Goal: Obtain resource: Download file/media

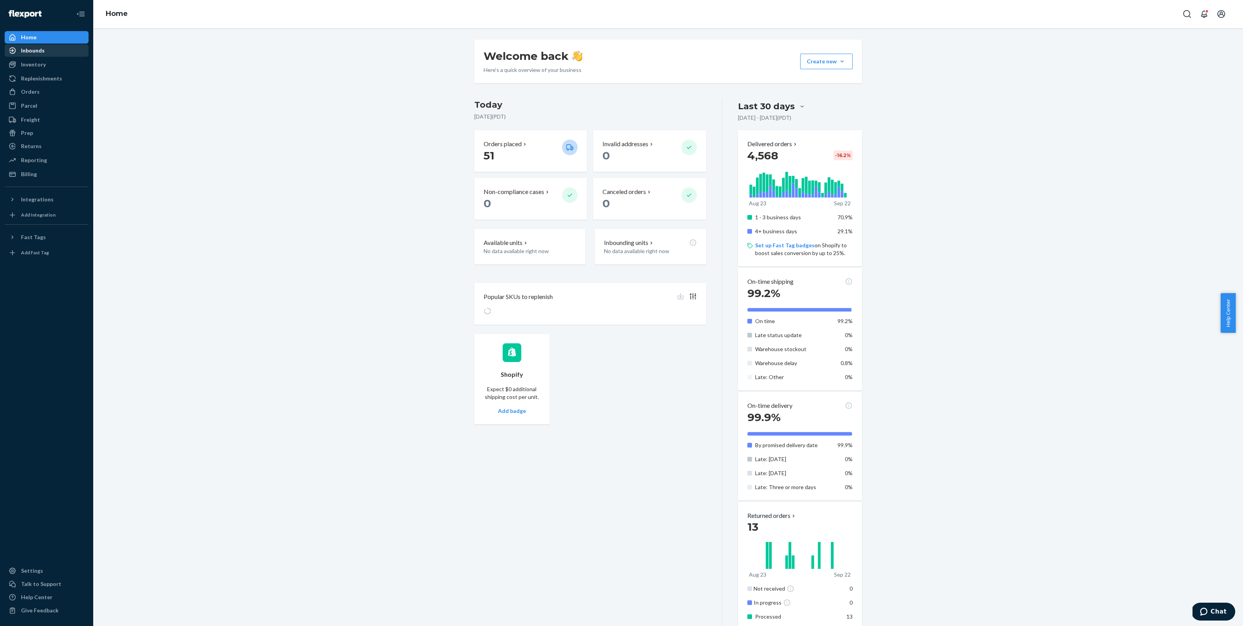
click at [41, 51] on div "Inbounds" at bounding box center [33, 51] width 24 height 8
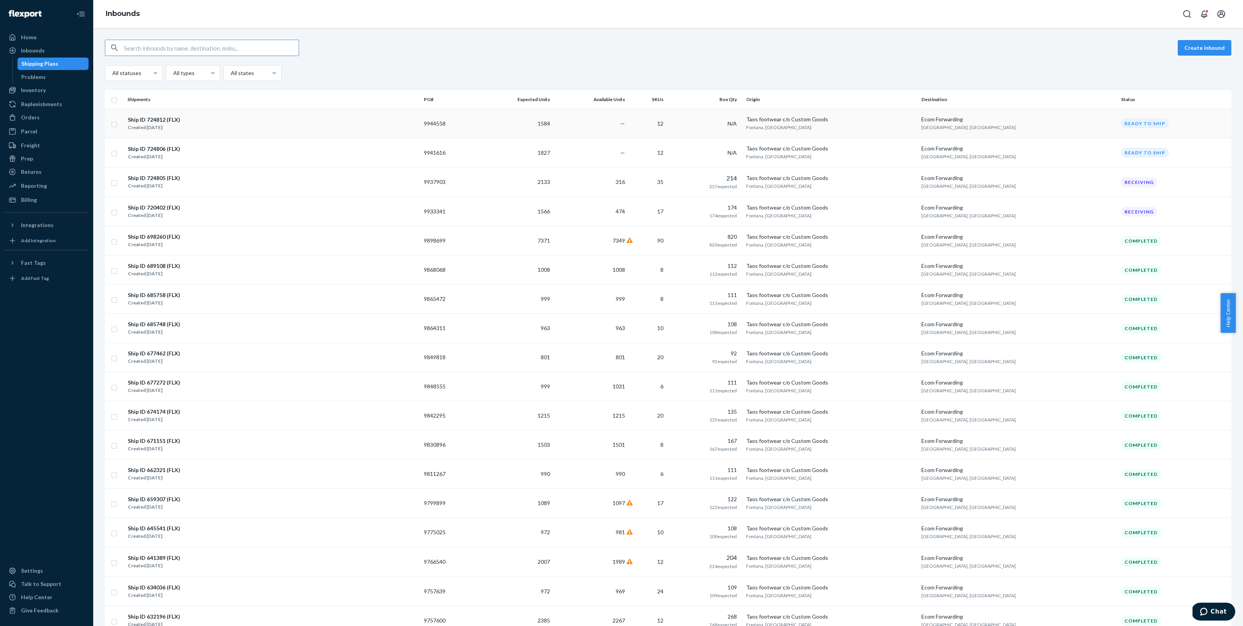
click at [312, 124] on div "Ship ID 724812 (FLX) Created [DATE]" at bounding box center [272, 123] width 290 height 16
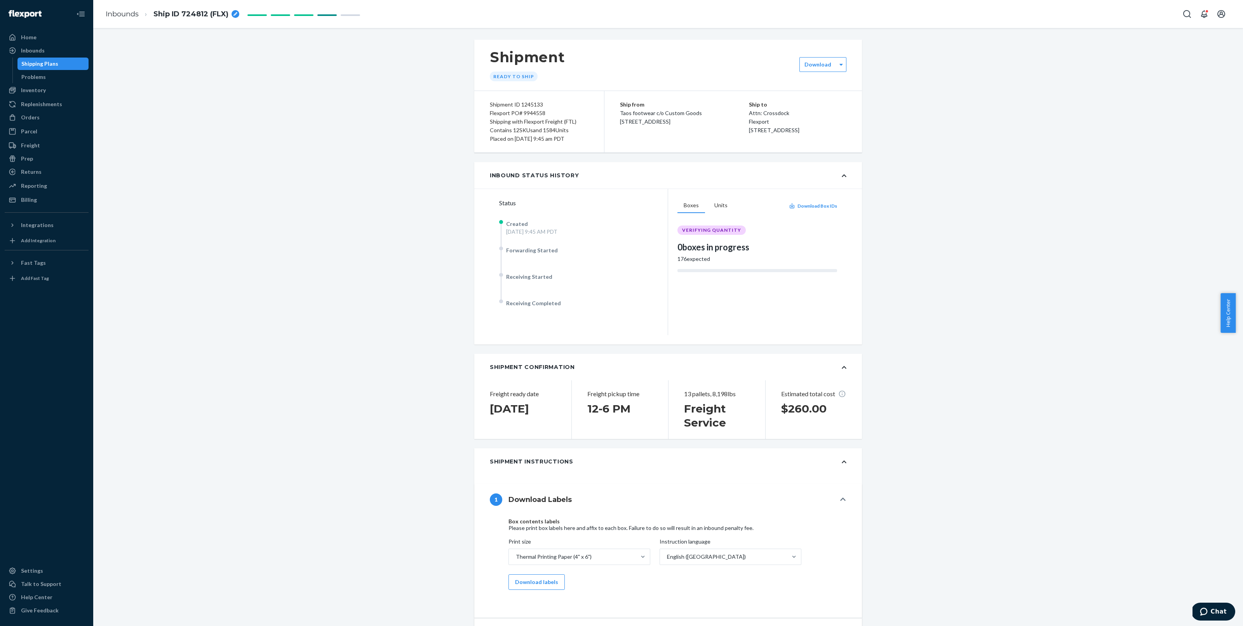
click at [235, 17] on div "breadcrumbs" at bounding box center [236, 14] width 8 height 8
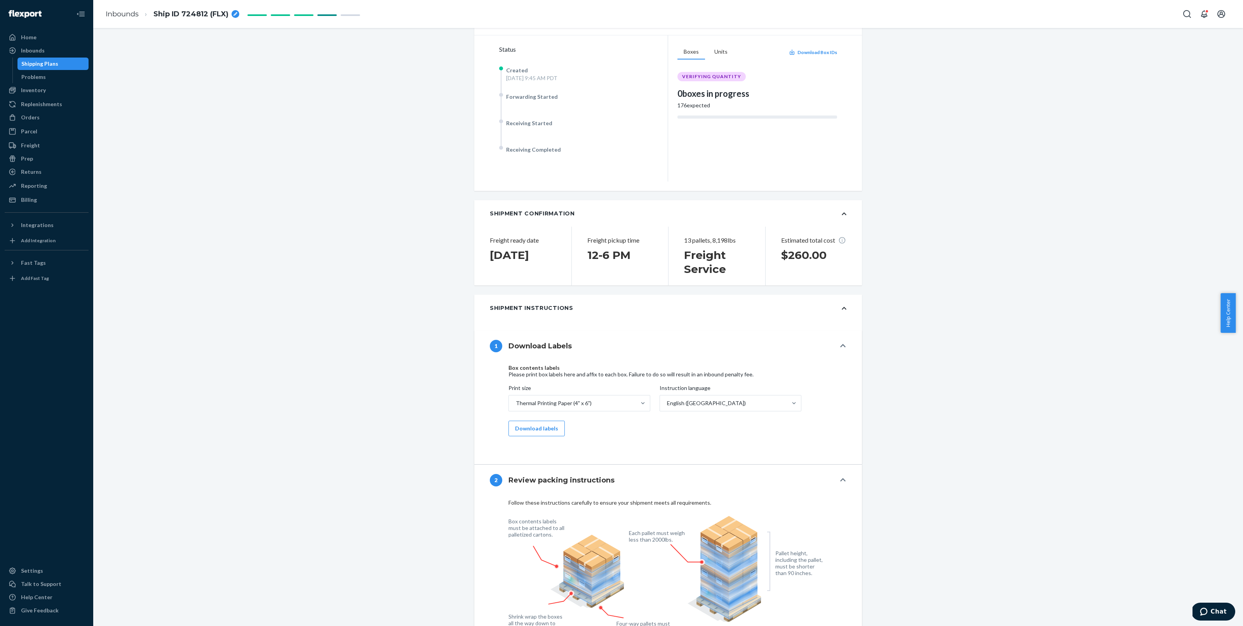
scroll to position [202, 0]
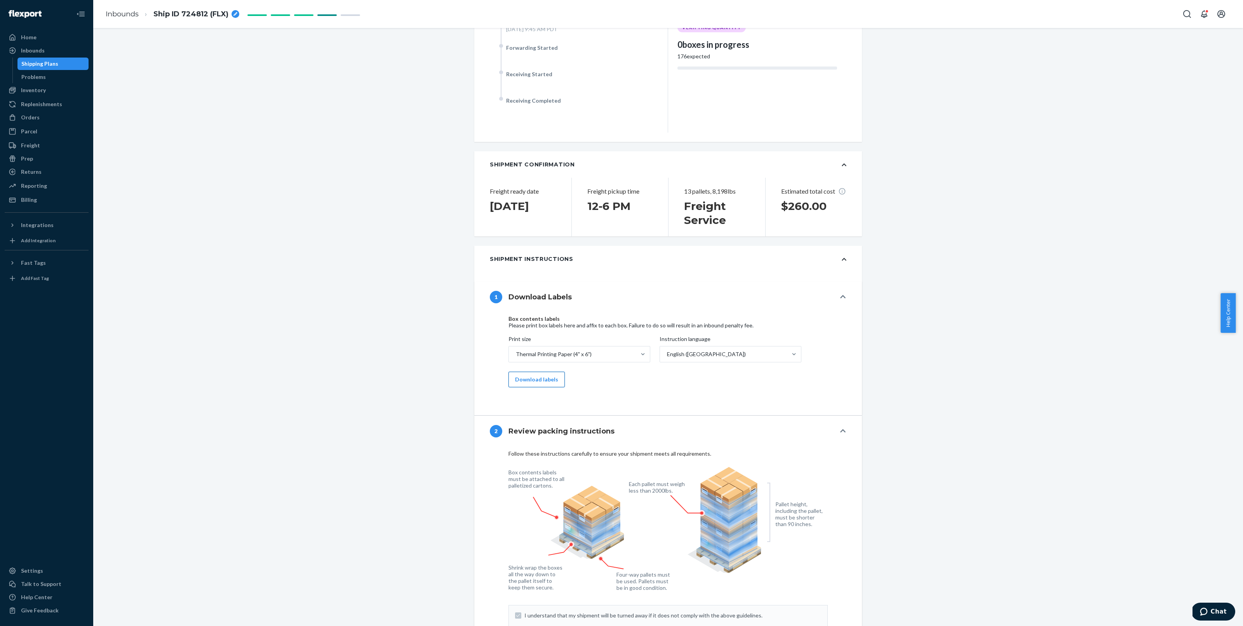
click at [545, 380] on button "Download labels" at bounding box center [537, 379] width 56 height 16
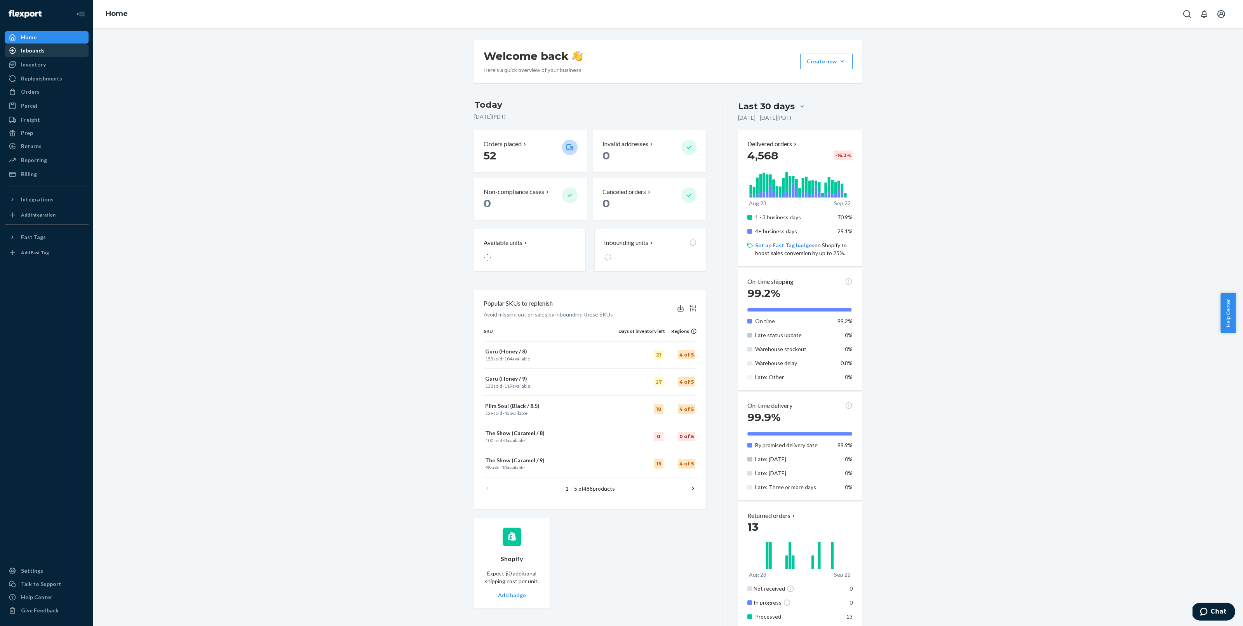
click at [45, 47] on div "Inbounds" at bounding box center [46, 50] width 82 height 11
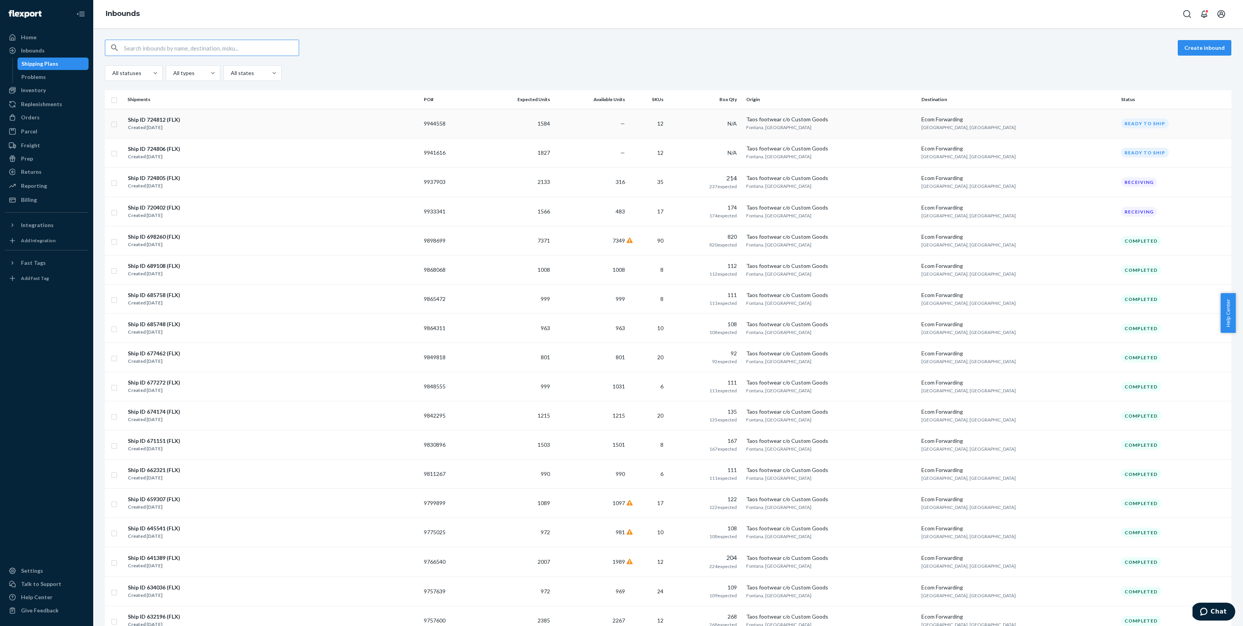
click at [267, 121] on div "Ship ID 724812 (FLX) Created [DATE]" at bounding box center [272, 123] width 290 height 16
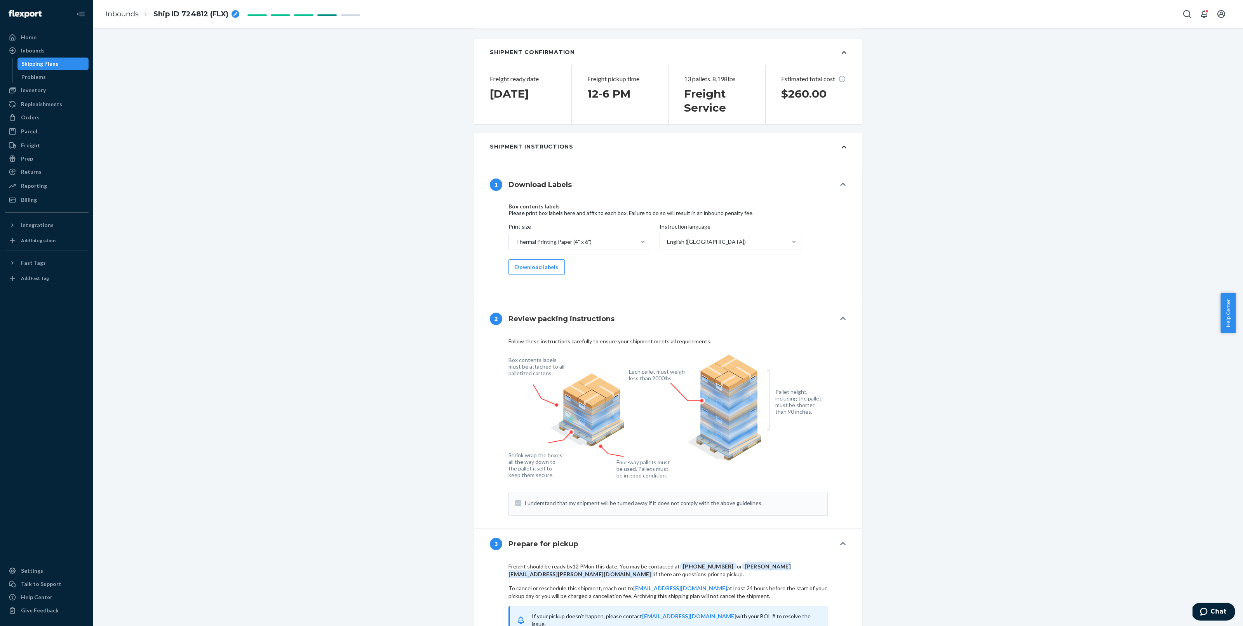
scroll to position [314, 0]
drag, startPoint x: 505, startPoint y: 207, endPoint x: 553, endPoint y: 203, distance: 47.6
click at [553, 204] on h4 "Box contents labels" at bounding box center [661, 207] width 304 height 6
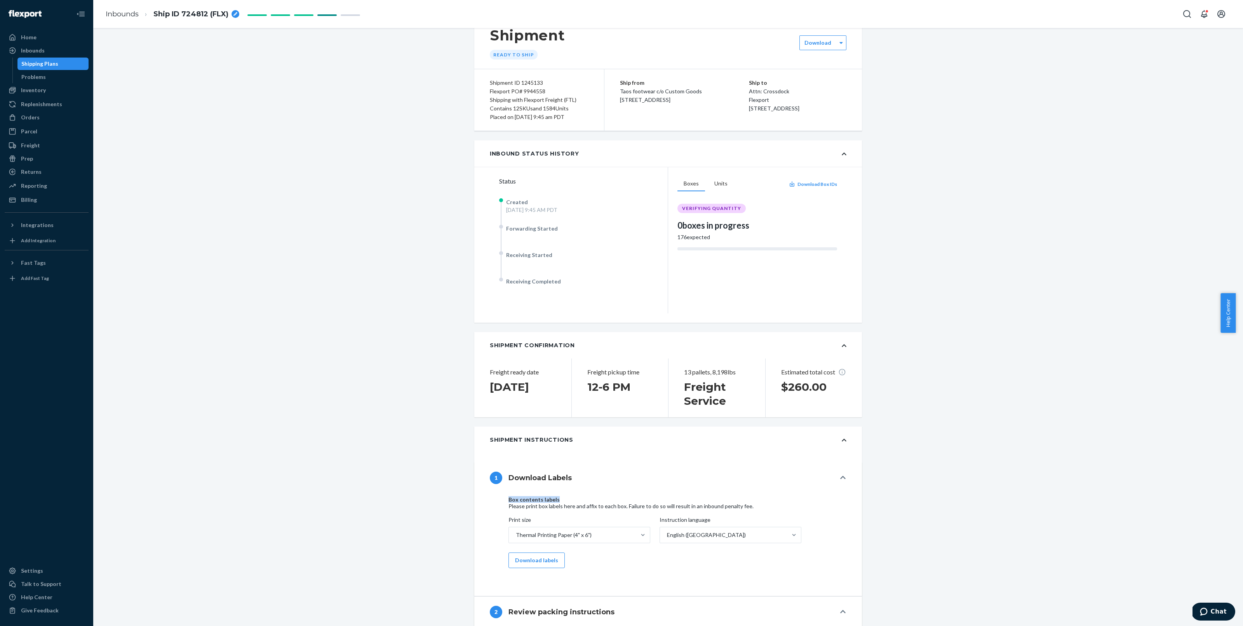
scroll to position [0, 0]
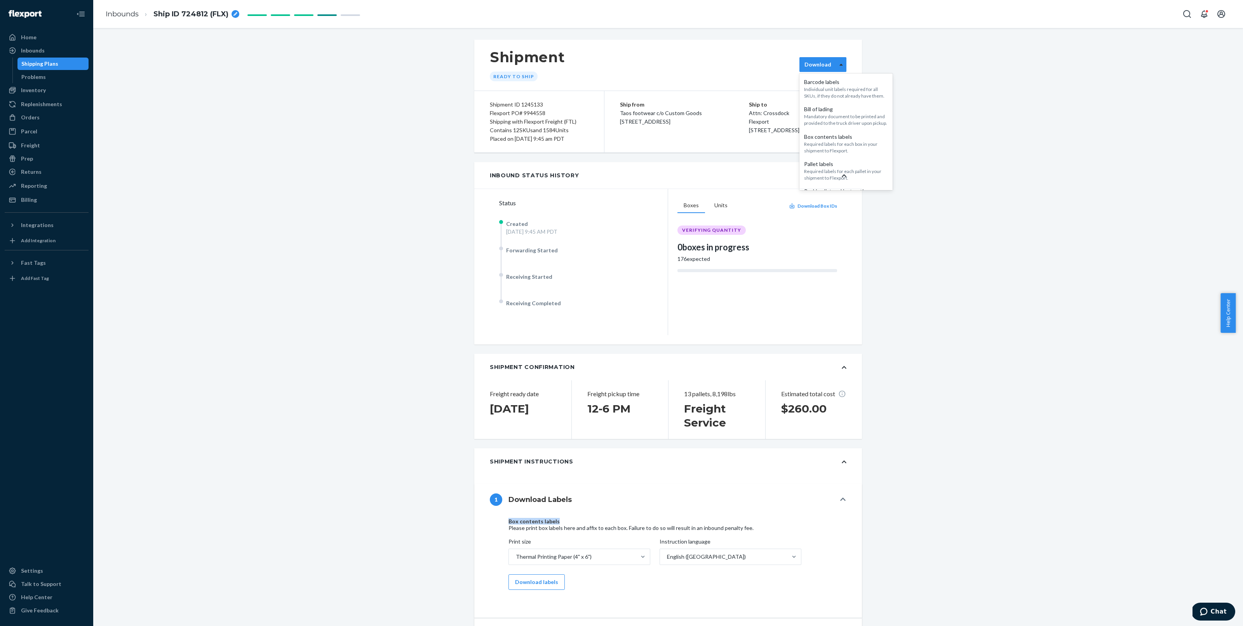
click at [840, 66] on icon at bounding box center [841, 64] width 3 height 5
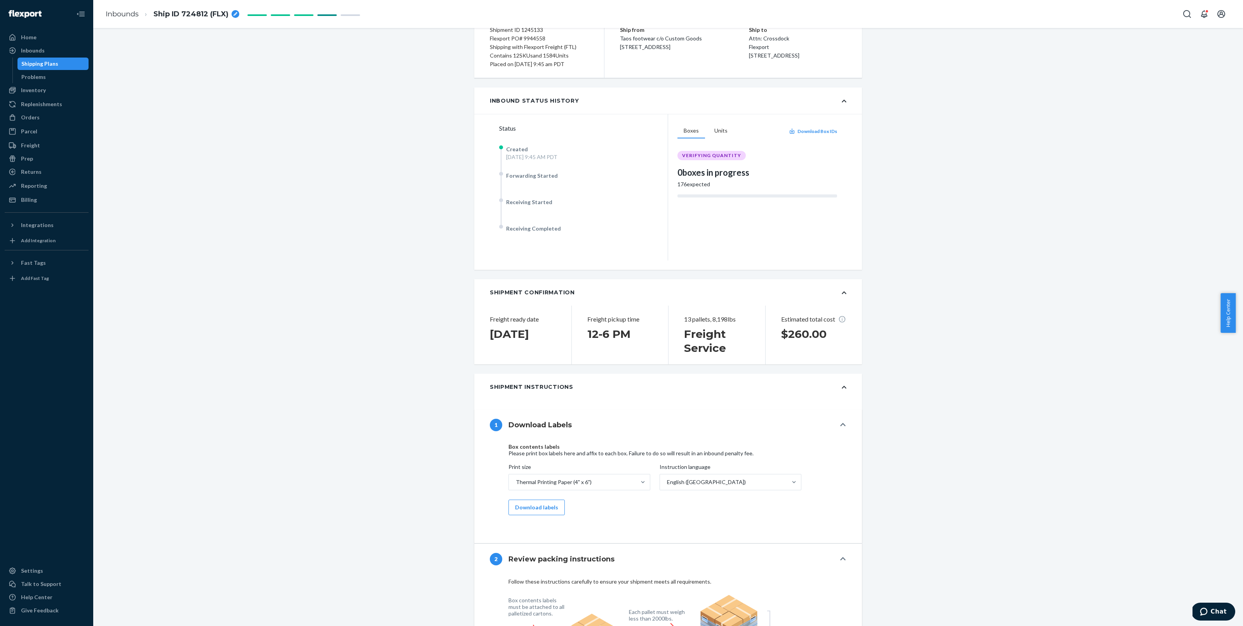
scroll to position [0, 0]
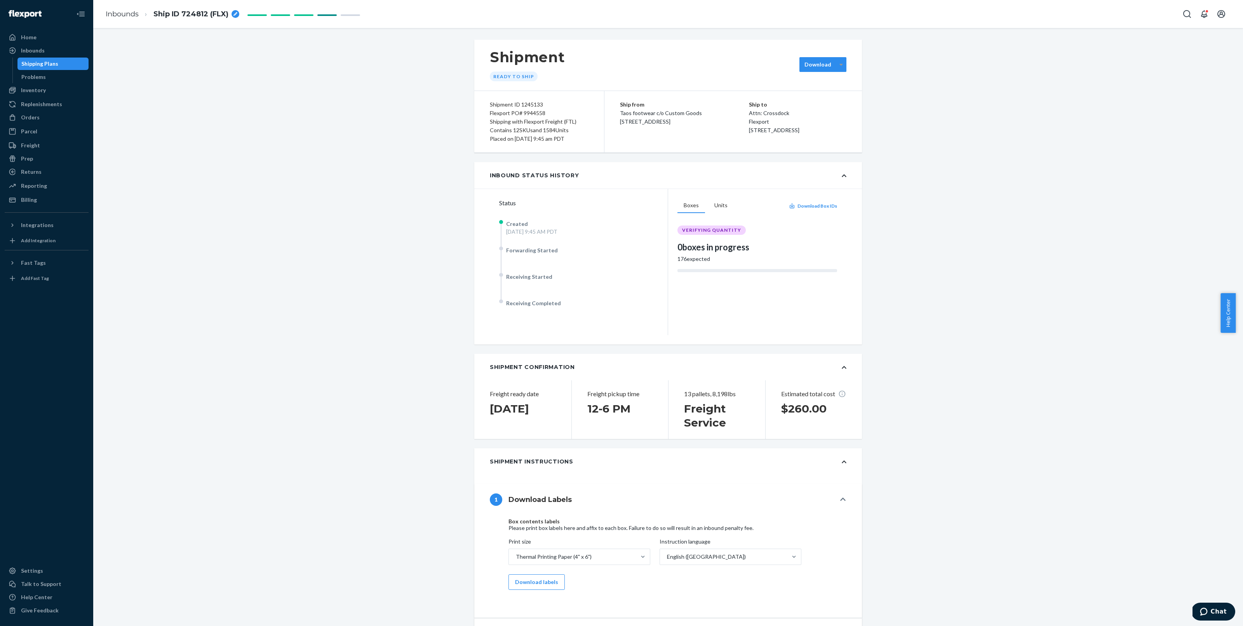
click at [836, 68] on div at bounding box center [841, 65] width 10 height 12
drag, startPoint x: 959, startPoint y: 106, endPoint x: 824, endPoint y: 116, distance: 135.9
drag, startPoint x: 915, startPoint y: 132, endPoint x: 903, endPoint y: 137, distance: 12.9
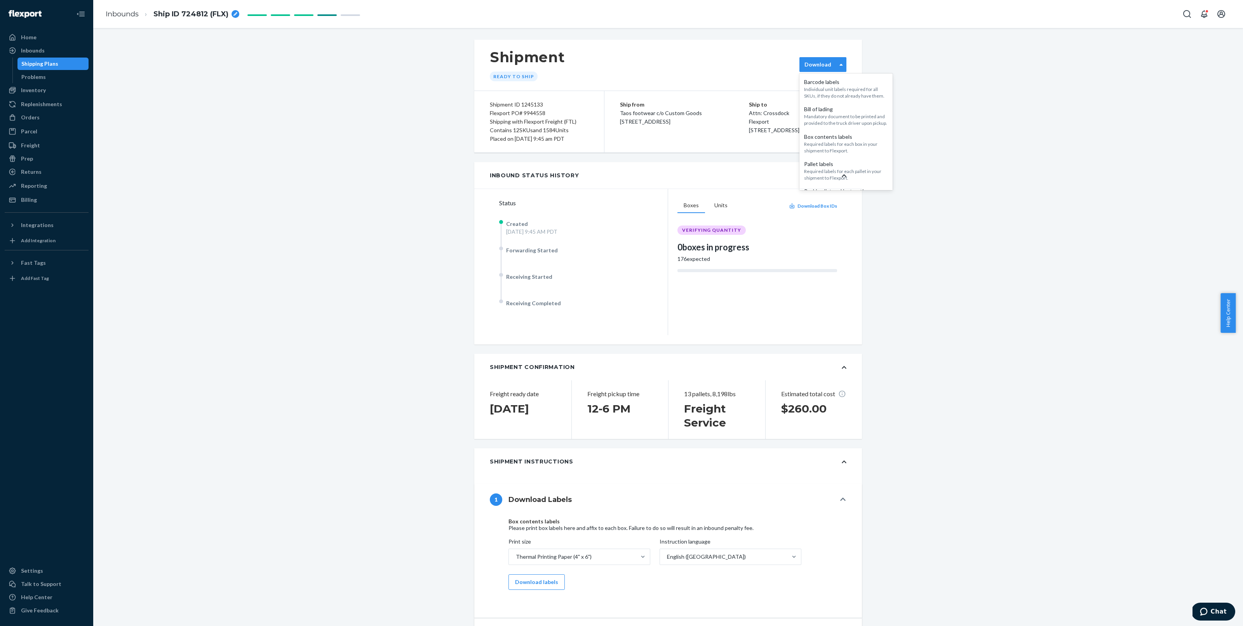
click at [829, 64] on div "Download" at bounding box center [818, 65] width 37 height 8
click at [856, 172] on div "Inbound Status History" at bounding box center [668, 175] width 388 height 26
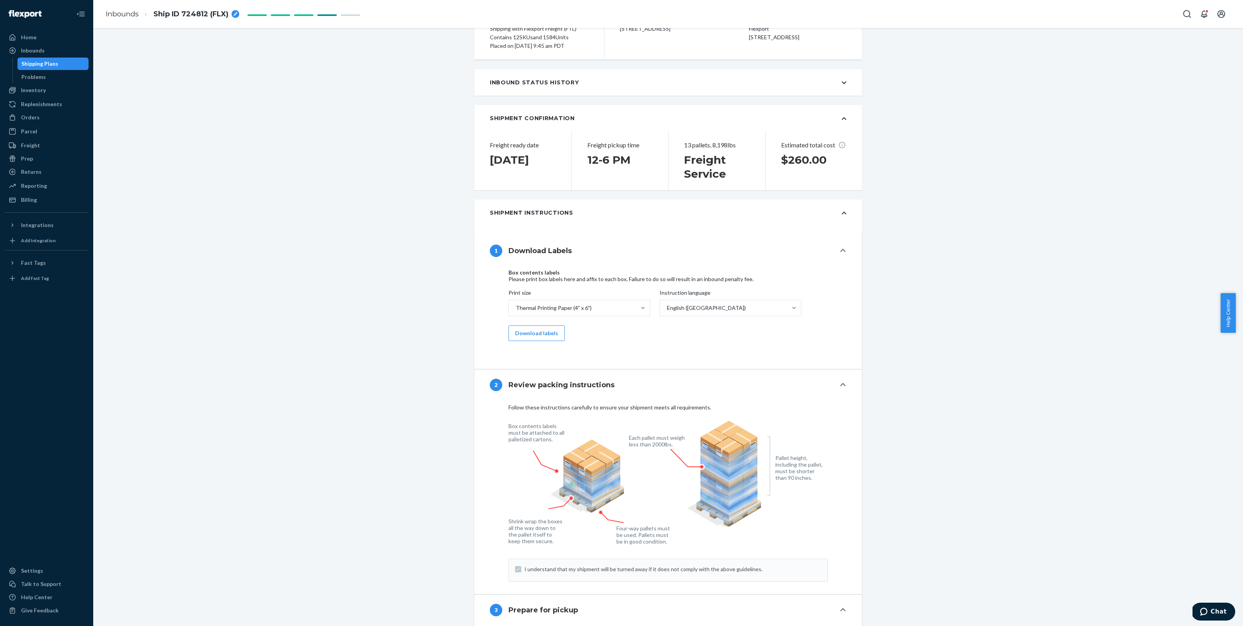
scroll to position [0, 0]
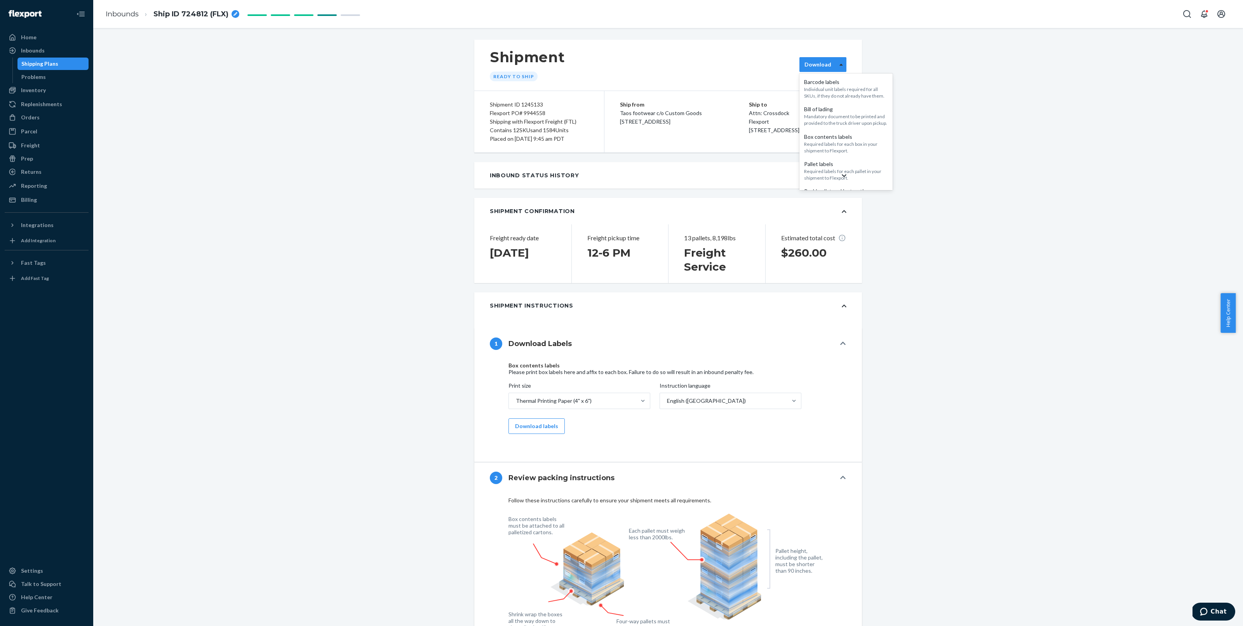
click at [842, 68] on div at bounding box center [841, 65] width 10 height 12
click at [810, 173] on div "Inbound Status History" at bounding box center [668, 175] width 388 height 26
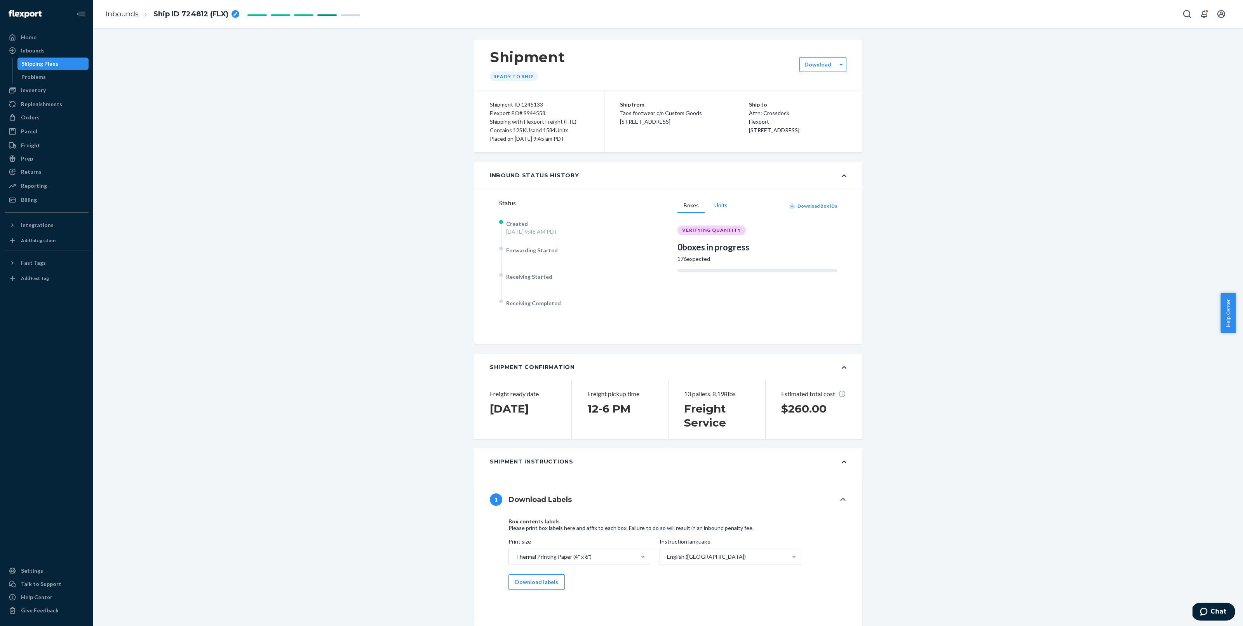
click at [723, 207] on button "Units" at bounding box center [721, 205] width 26 height 15
click at [686, 207] on button "Boxes" at bounding box center [692, 205] width 28 height 15
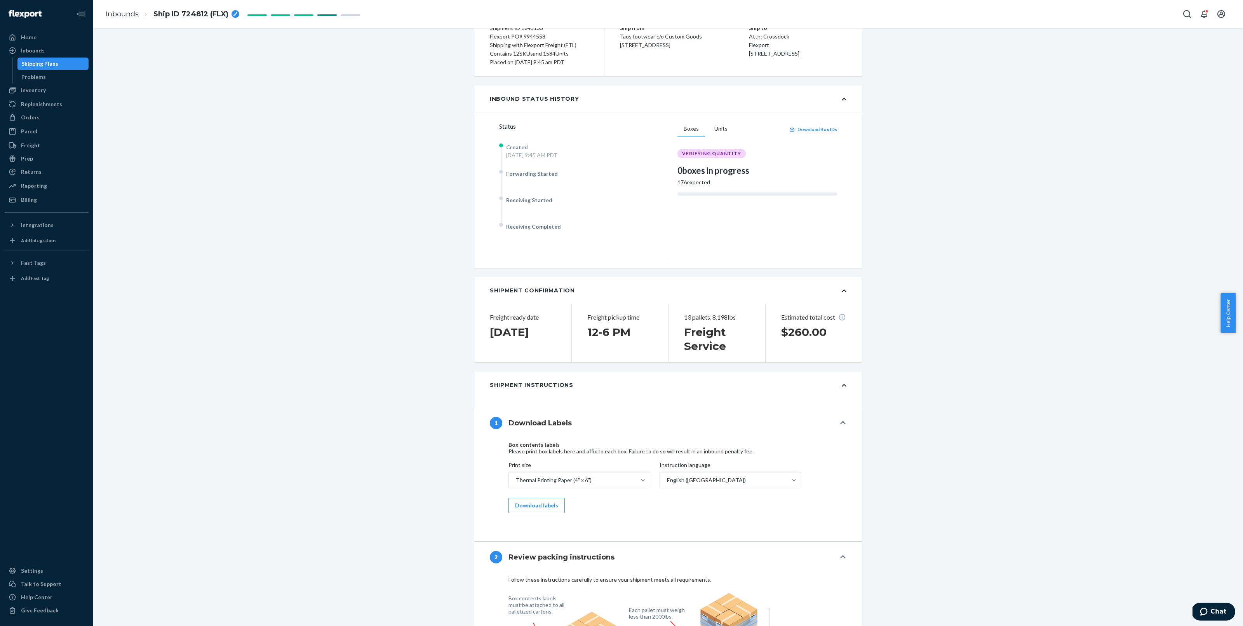
scroll to position [0, 0]
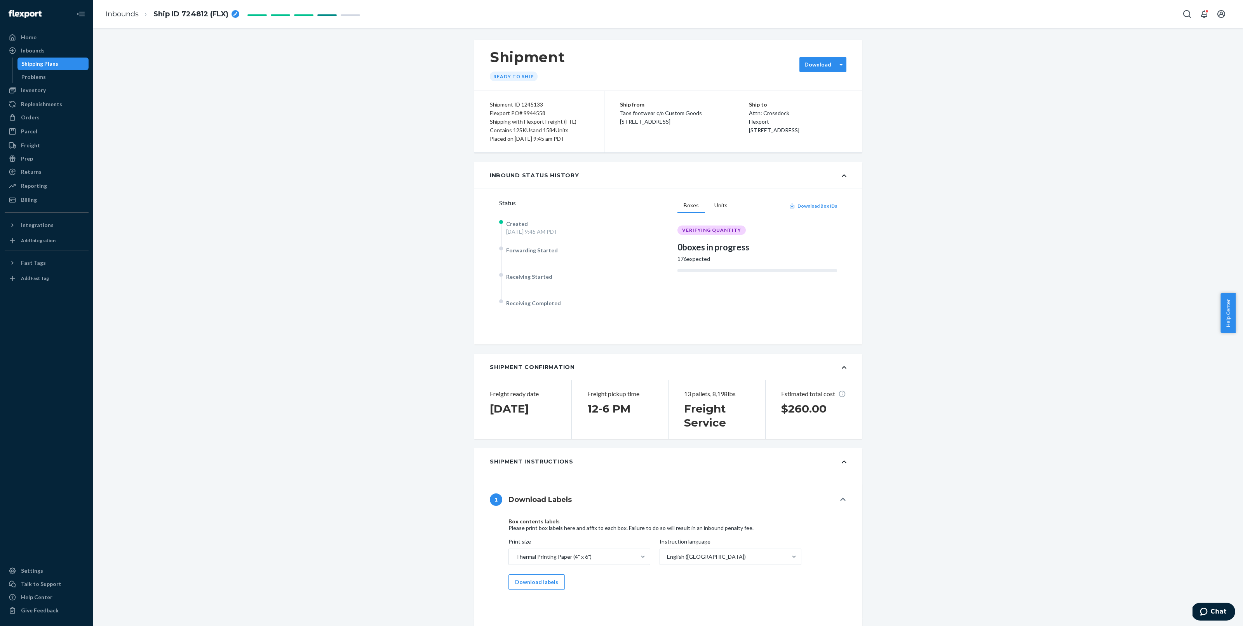
click at [833, 59] on div "Download" at bounding box center [823, 64] width 47 height 15
click at [836, 173] on div "Inbound Status History" at bounding box center [668, 175] width 388 height 26
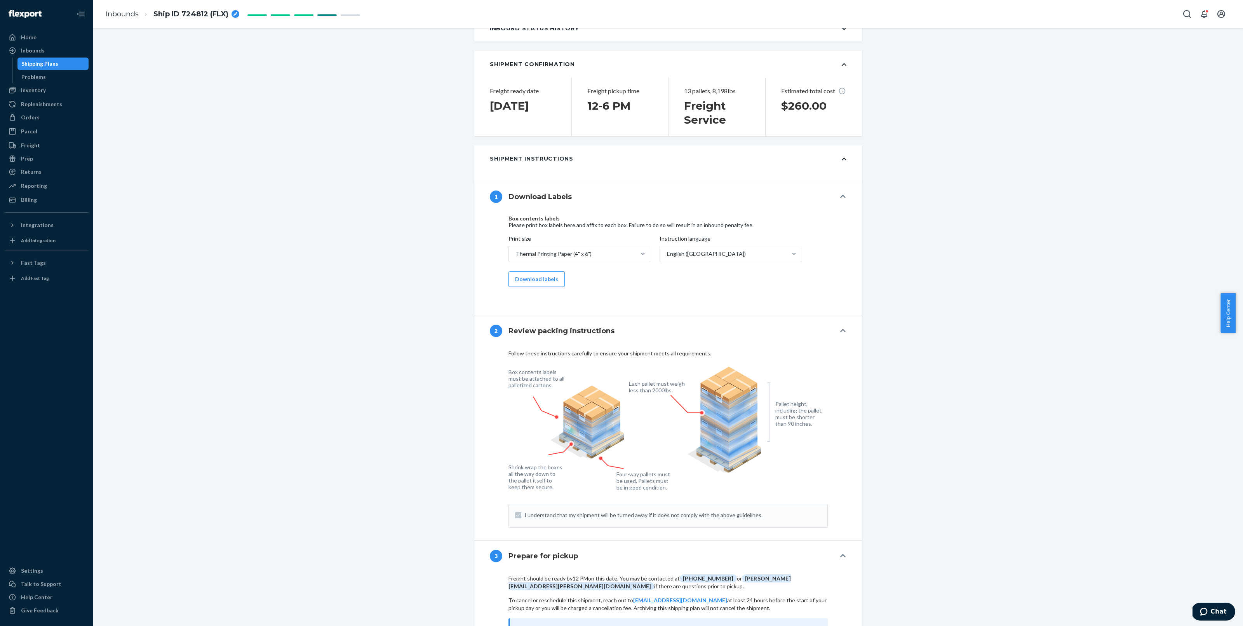
scroll to position [0, 0]
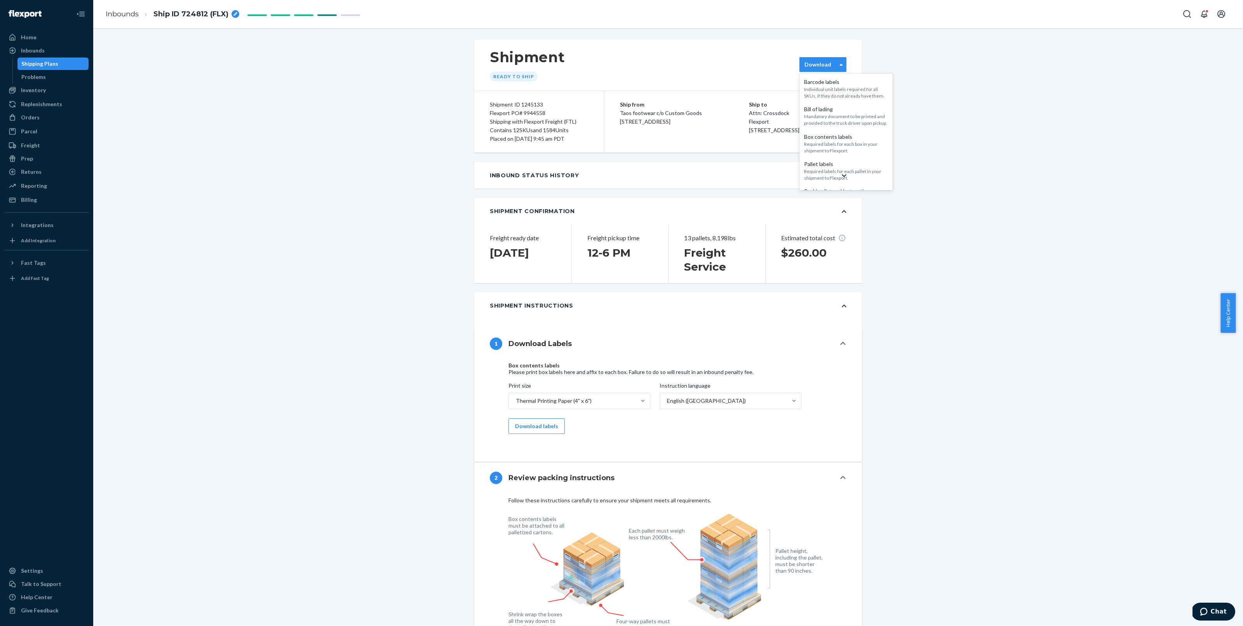
click at [832, 63] on div "Download" at bounding box center [818, 65] width 37 height 8
click at [821, 170] on div "Inbound Status History" at bounding box center [668, 175] width 388 height 26
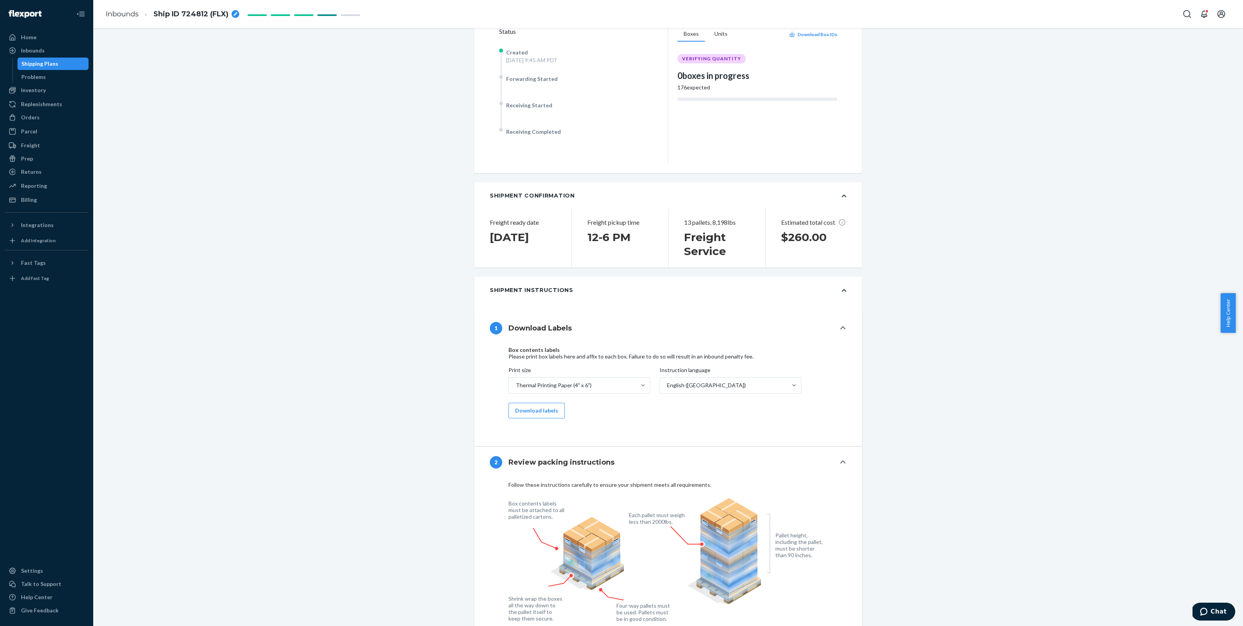
scroll to position [319, 0]
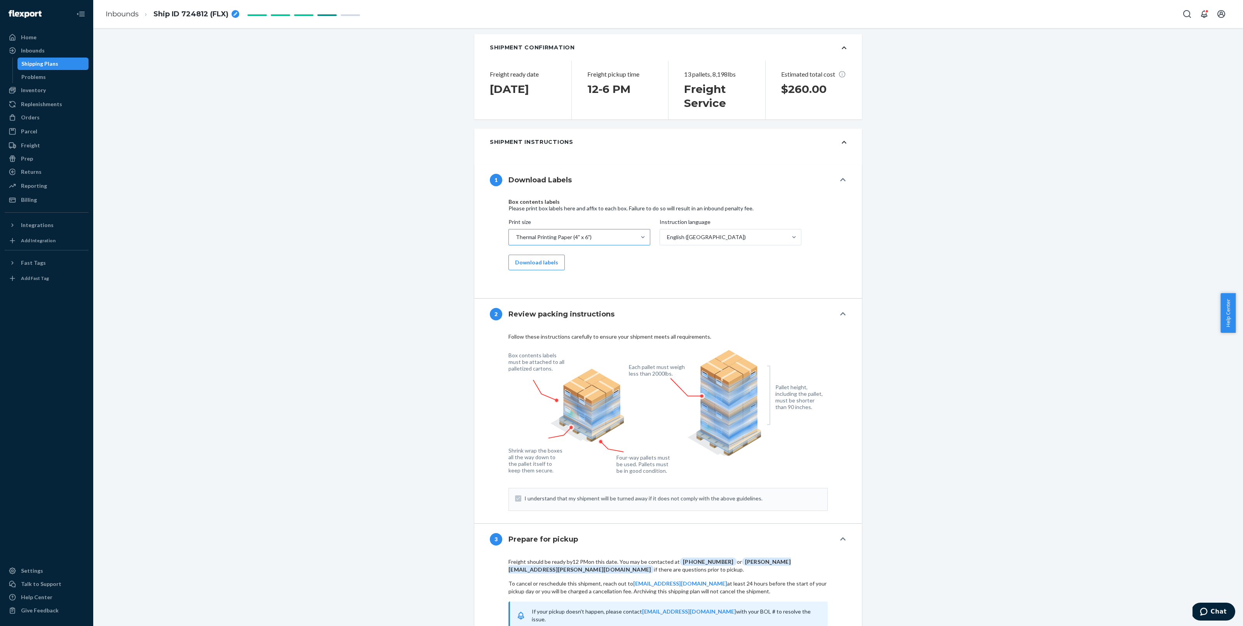
click at [620, 237] on div "Thermal Printing Paper (4" x 6")" at bounding box center [572, 237] width 127 height 16
click at [516, 237] on input "Print size Thermal Printing Paper (4" x 6")" at bounding box center [515, 237] width 1 height 8
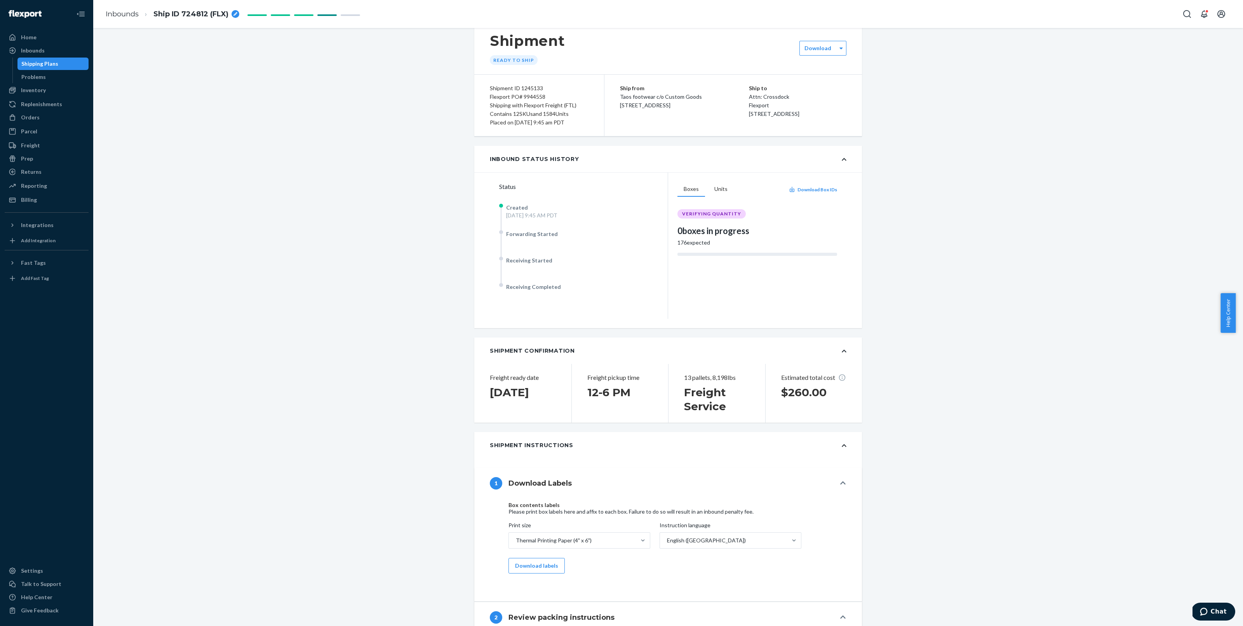
scroll to position [0, 0]
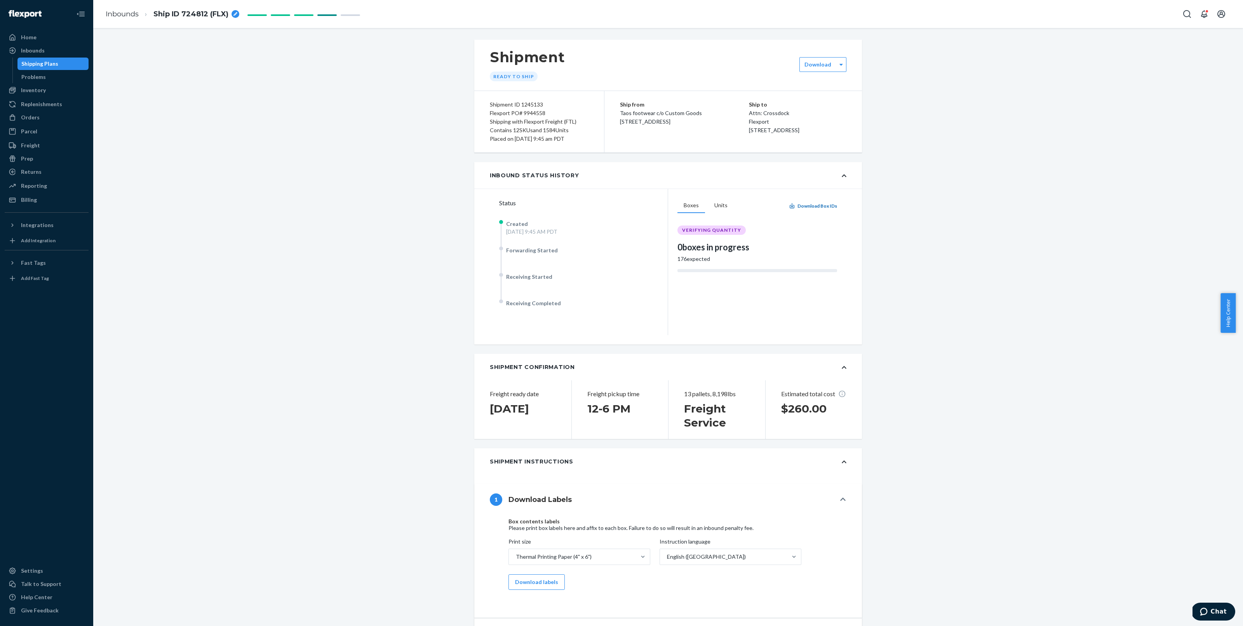
click at [817, 207] on button "Download Box IDs" at bounding box center [813, 205] width 48 height 7
click at [723, 204] on button "Units" at bounding box center [721, 205] width 26 height 15
click at [681, 206] on button "Boxes" at bounding box center [692, 205] width 28 height 15
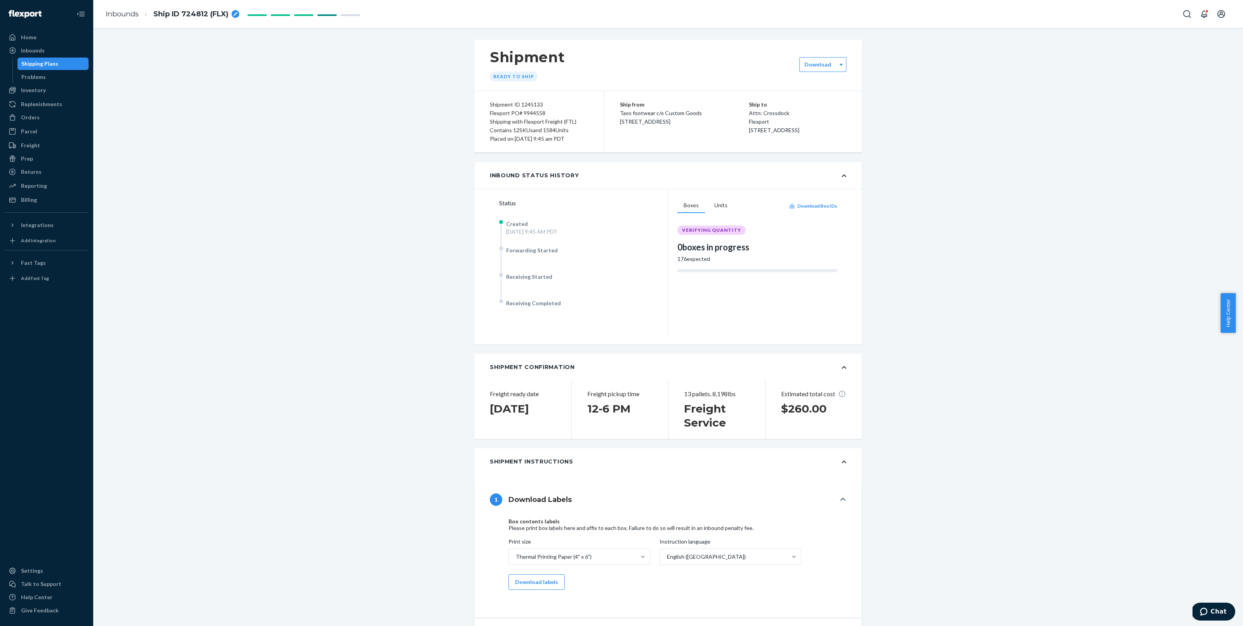
click at [235, 13] on icon "breadcrumbs" at bounding box center [235, 14] width 4 height 4
drag, startPoint x: 239, startPoint y: 125, endPoint x: 246, endPoint y: 129, distance: 8.3
click at [491, 111] on div "Flexport PO# 9944558" at bounding box center [539, 113] width 99 height 9
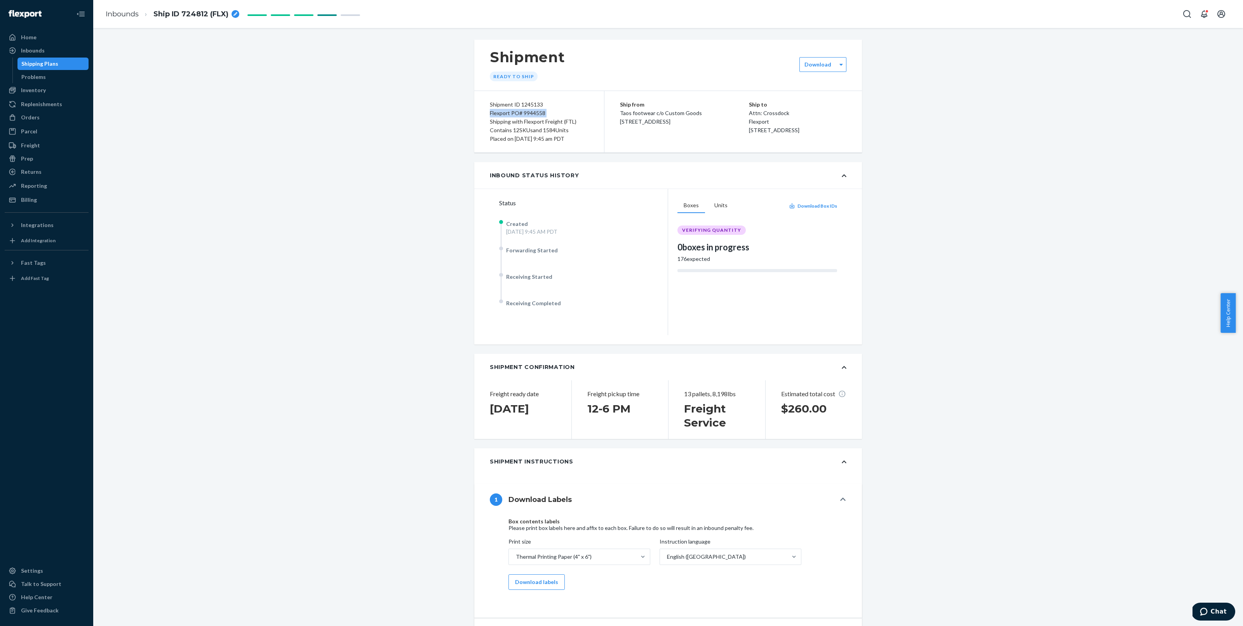
click at [491, 111] on div "Flexport PO# 9944558" at bounding box center [539, 113] width 99 height 9
copy div "Flexport PO# 9944558"
drag, startPoint x: 1134, startPoint y: 220, endPoint x: 1058, endPoint y: 202, distance: 77.8
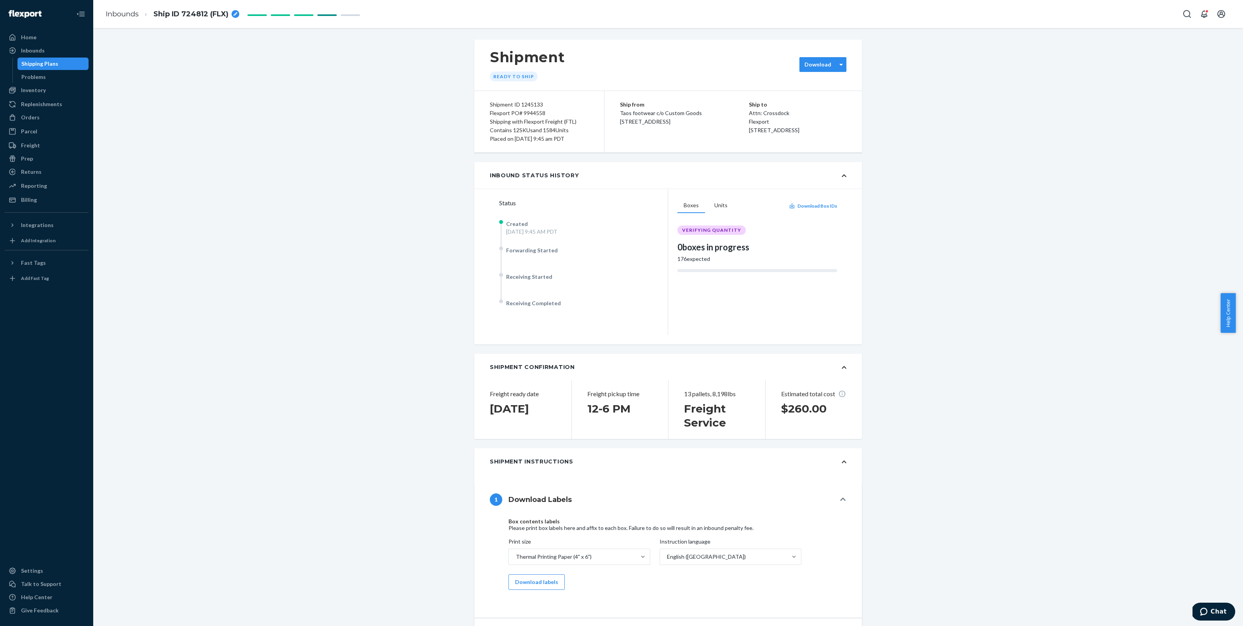
click at [837, 70] on div at bounding box center [841, 65] width 10 height 14
click at [867, 166] on div "Packing list and instructions" at bounding box center [846, 168] width 84 height 8
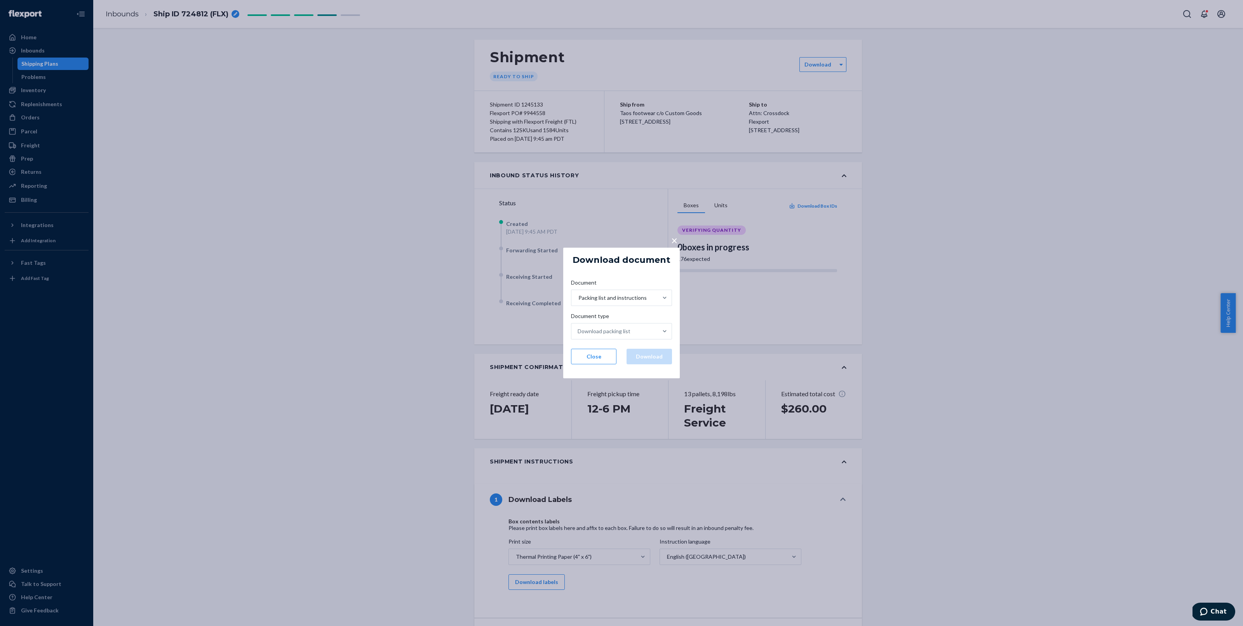
click at [673, 242] on span "×" at bounding box center [674, 239] width 6 height 13
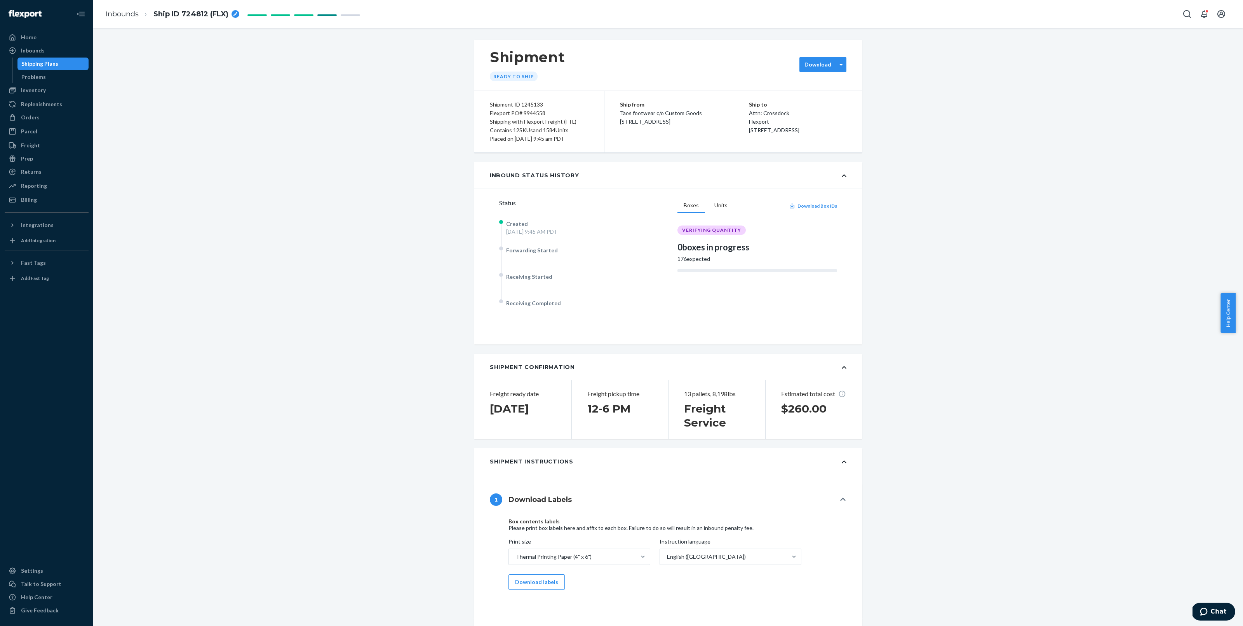
click at [824, 66] on label "Download" at bounding box center [818, 65] width 27 height 8
click at [811, 174] on div "Inbound Status History" at bounding box center [668, 175] width 388 height 26
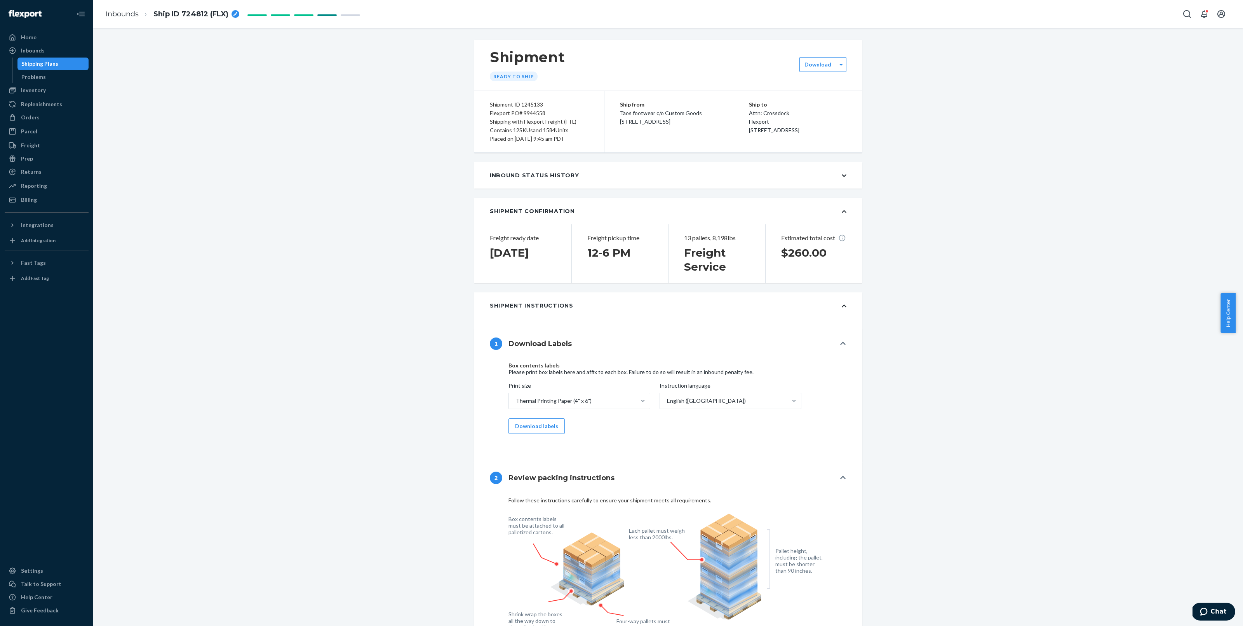
click at [811, 174] on div "Inbound Status History" at bounding box center [668, 175] width 388 height 26
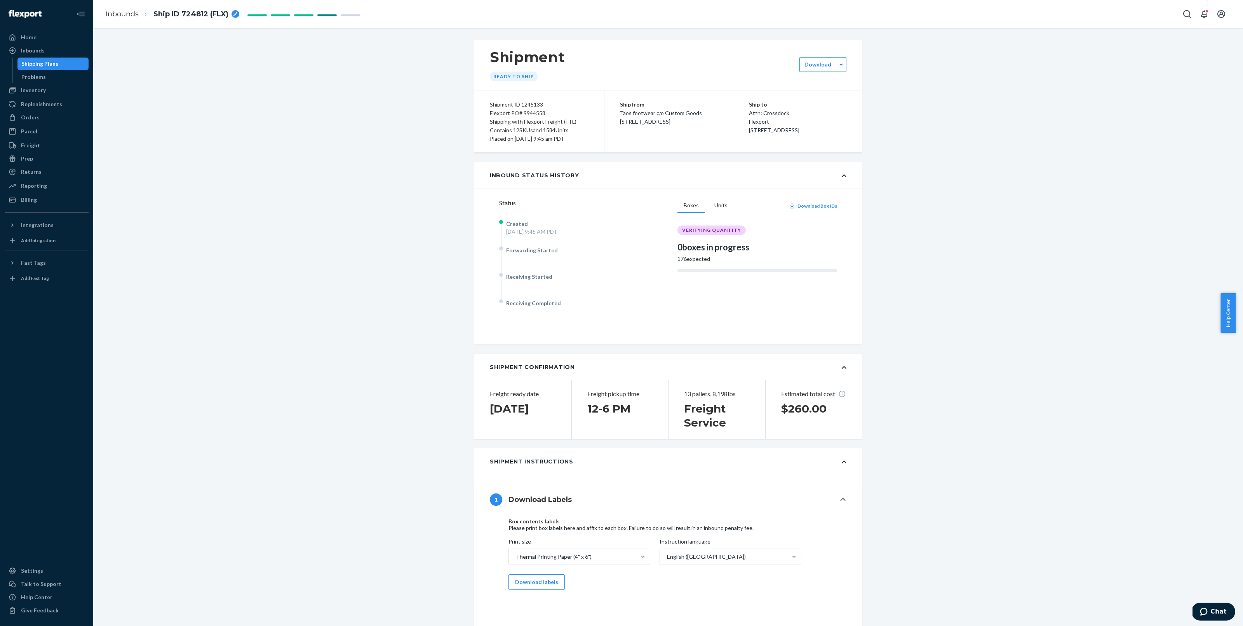
click at [1053, 26] on div "Inbounds Ship ID 724812 (FLX)" at bounding box center [668, 14] width 1150 height 28
